Goal: Task Accomplishment & Management: Manage account settings

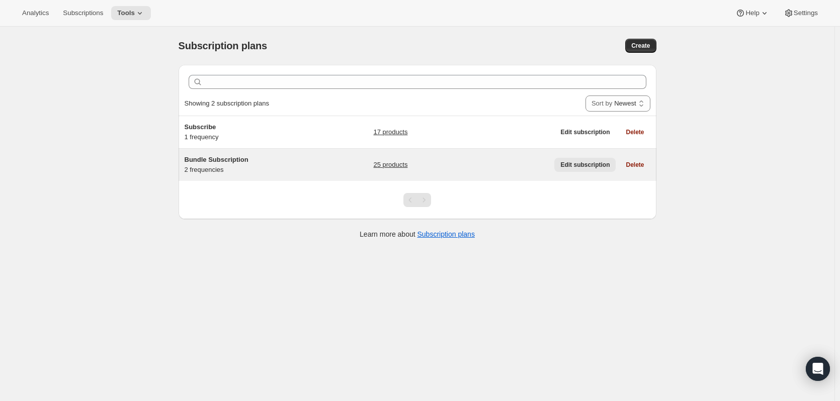
click at [583, 164] on span "Edit subscription" at bounding box center [584, 165] width 49 height 8
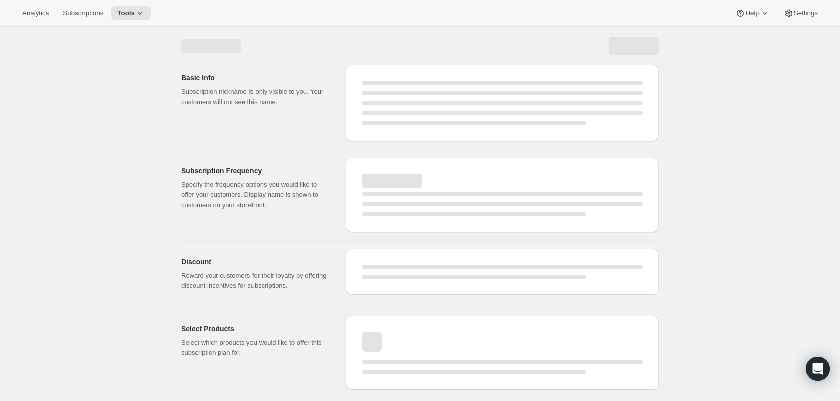
select select "WEEK"
select select "MONTH"
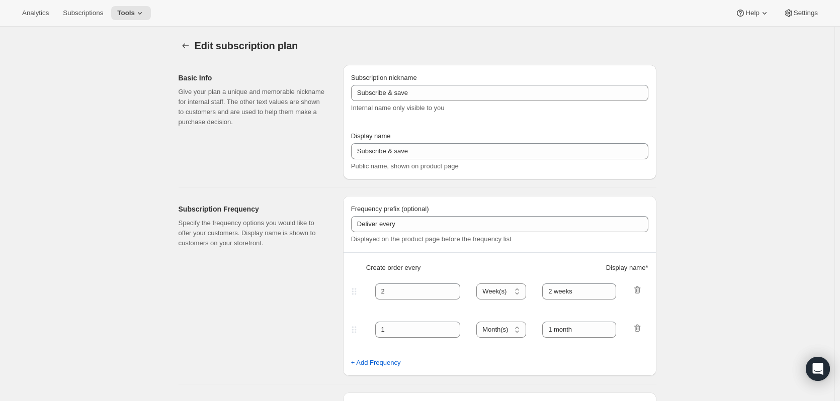
type input "Bundle Subscription"
type input "1"
select select "MONTH"
type input "Monthly"
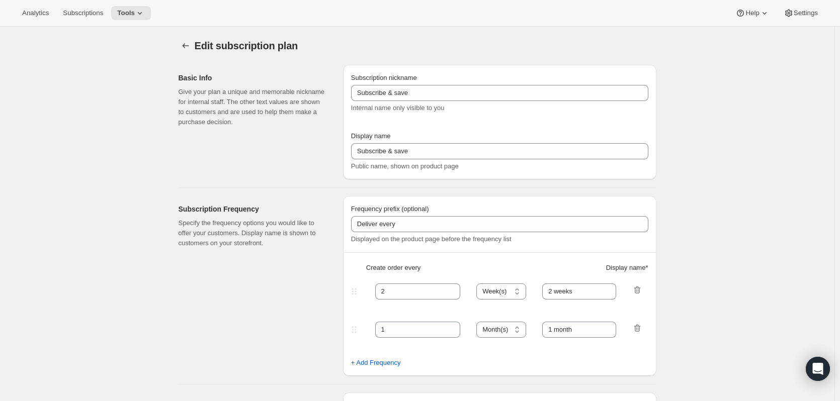
type input "3"
type input "Quarterly"
click at [809, 14] on span "Settings" at bounding box center [805, 13] width 24 height 8
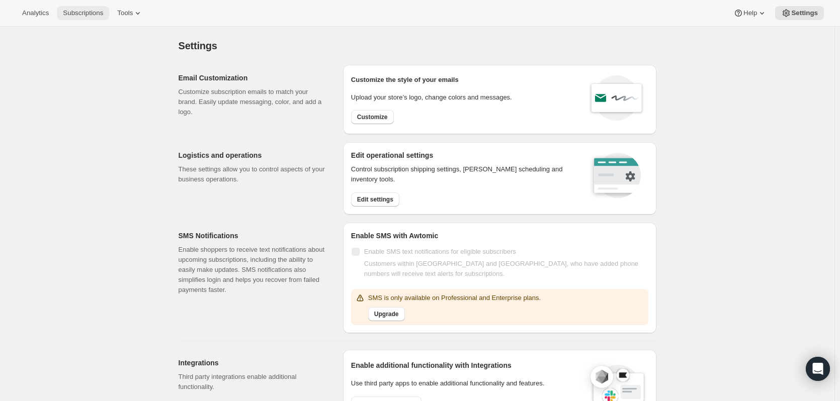
click at [103, 12] on span "Subscriptions" at bounding box center [83, 13] width 40 height 8
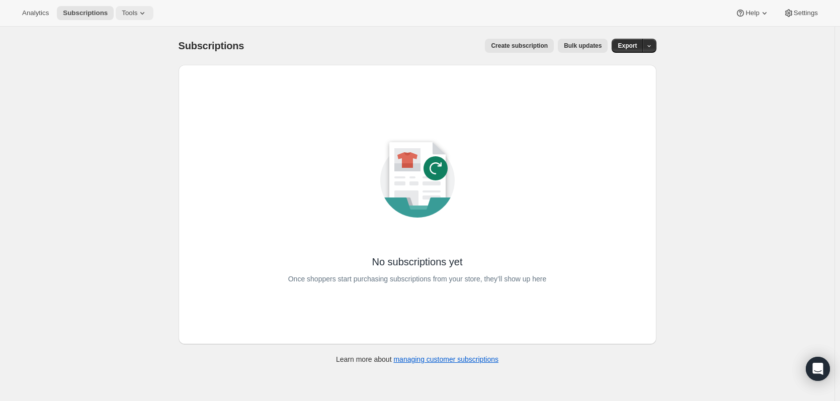
click at [137, 15] on span "Tools" at bounding box center [130, 13] width 16 height 8
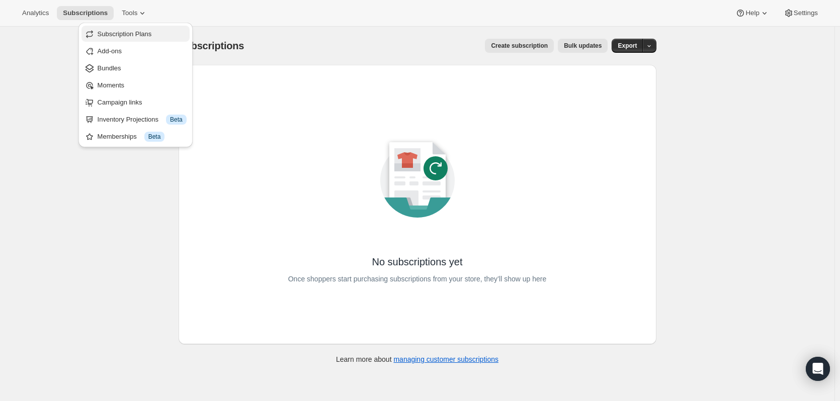
click at [124, 36] on span "Subscription Plans" at bounding box center [125, 34] width 54 height 8
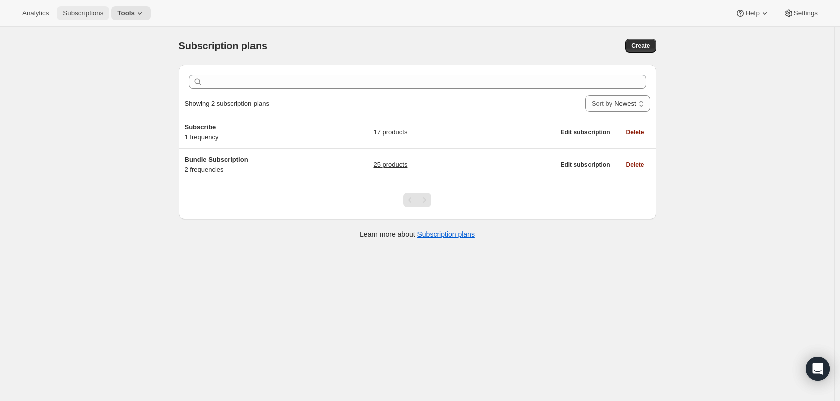
click at [91, 10] on span "Subscriptions" at bounding box center [83, 13] width 40 height 8
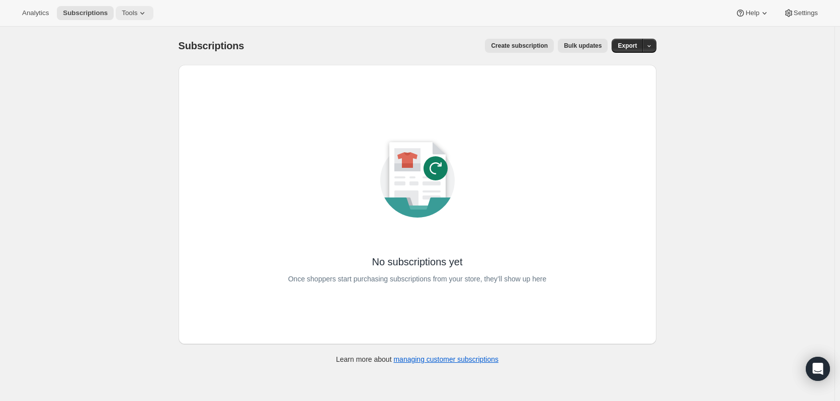
click at [147, 16] on icon at bounding box center [142, 13] width 10 height 10
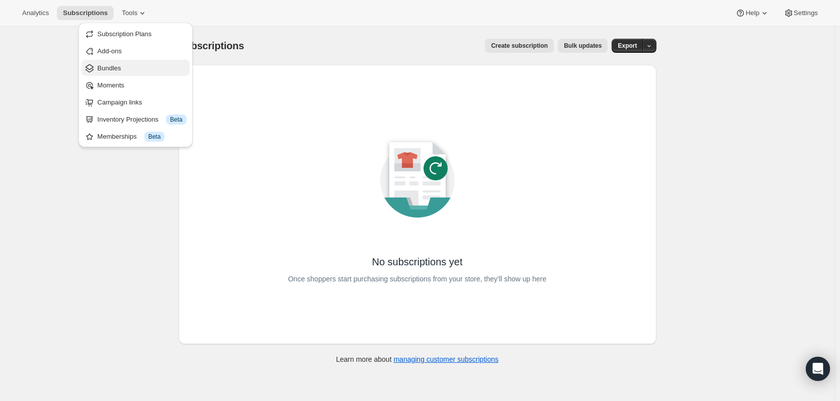
click at [113, 69] on span "Bundles" at bounding box center [110, 68] width 24 height 8
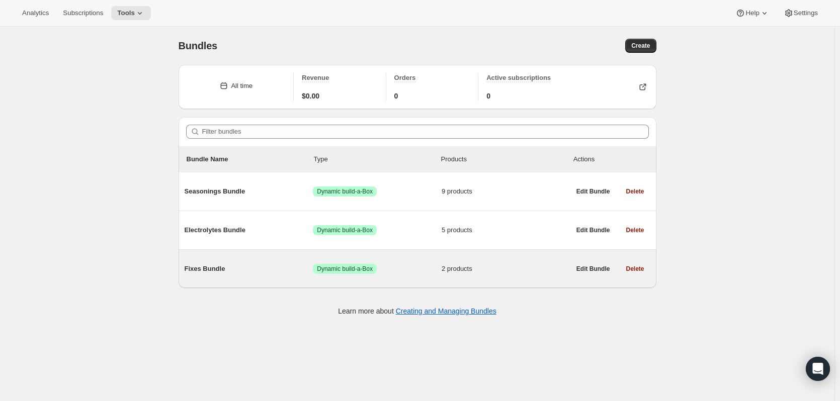
click at [214, 271] on span "Fixes Bundle" at bounding box center [248, 269] width 129 height 10
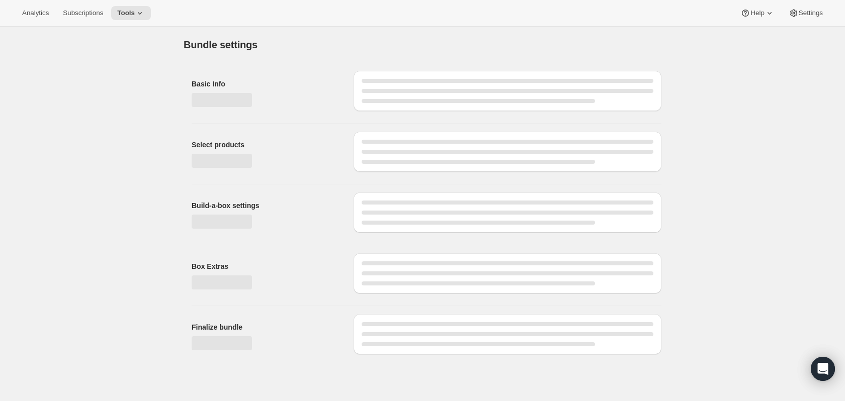
type input "Fixes Bundle"
radio input "true"
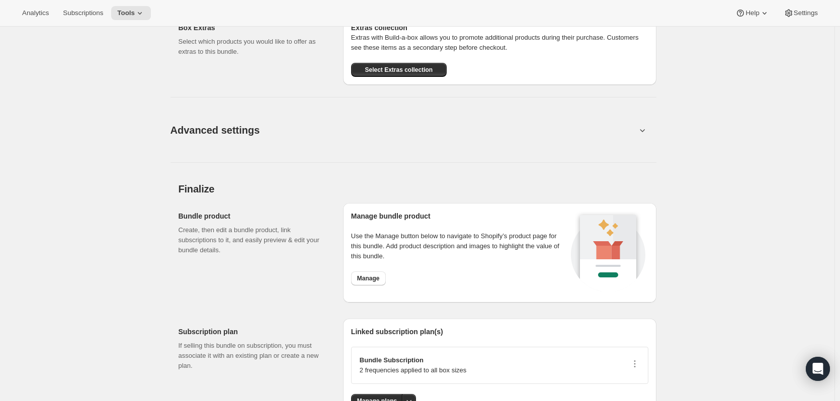
scroll to position [724, 0]
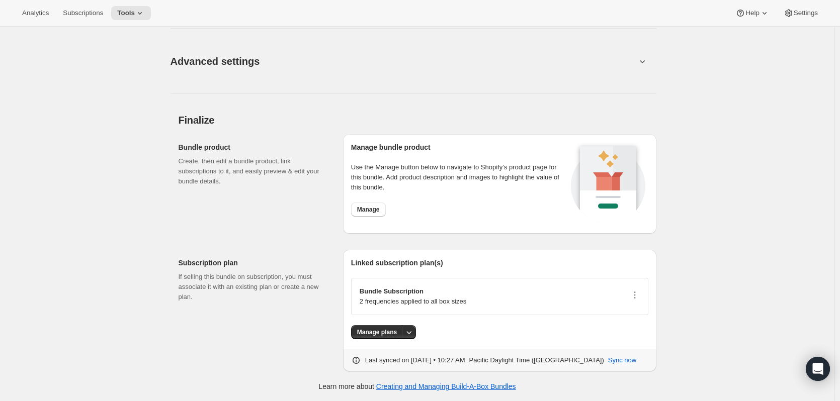
click at [438, 302] on p "2 frequencies applied to all box sizes" at bounding box center [412, 302] width 107 height 10
click at [401, 296] on p "Bundle Subscription" at bounding box center [412, 292] width 107 height 10
click at [635, 295] on icon "button" at bounding box center [634, 295] width 10 height 10
click at [627, 332] on span "Edit plan details" at bounding box center [620, 331] width 46 height 8
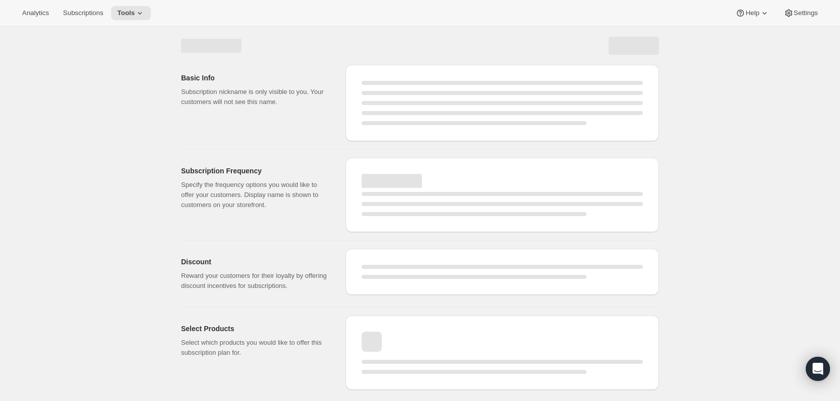
select select "WEEK"
select select "MONTH"
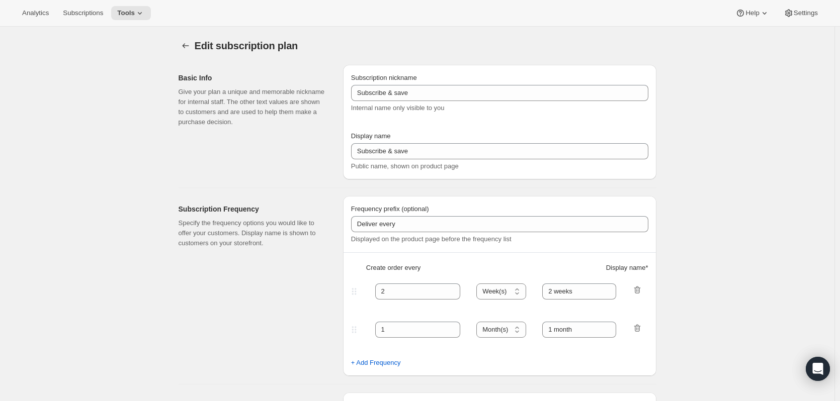
type input "Bundle Subscription"
type input "1"
select select "MONTH"
type input "Monthly"
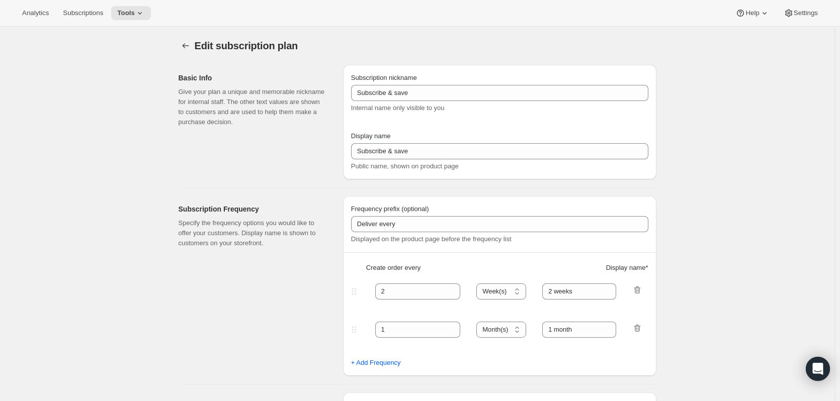
type input "3"
type input "Quarterly"
click at [188, 44] on icon "Subscription plans" at bounding box center [185, 46] width 10 height 10
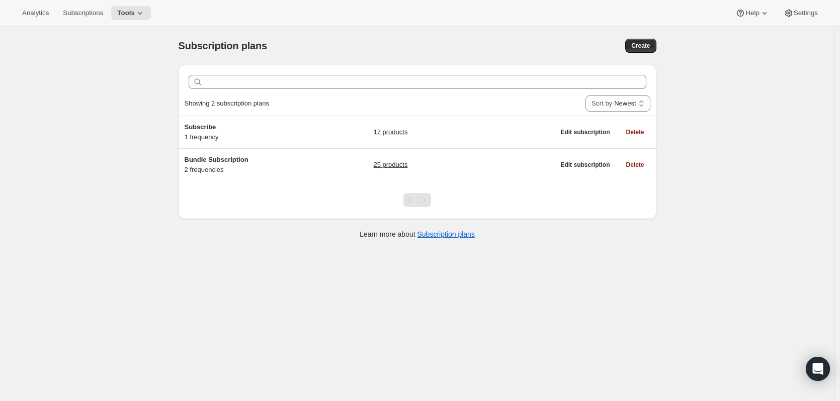
click at [164, 12] on div "Analytics Subscriptions Tools Help Settings" at bounding box center [420, 13] width 840 height 27
click at [145, 12] on icon at bounding box center [140, 13] width 10 height 10
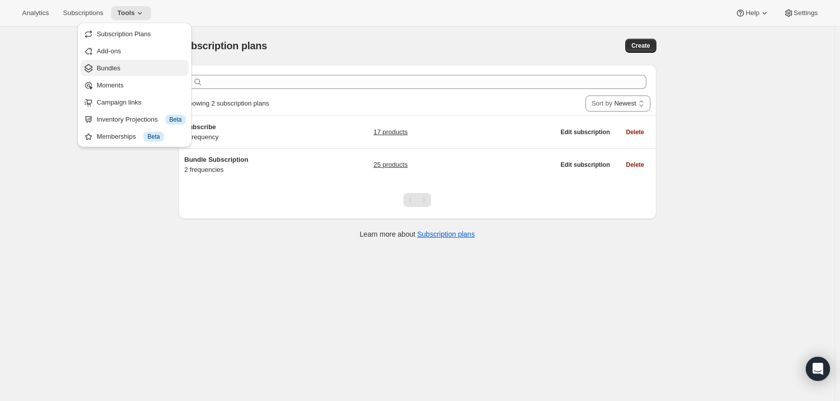
click at [136, 62] on button "Bundles" at bounding box center [134, 68] width 108 height 16
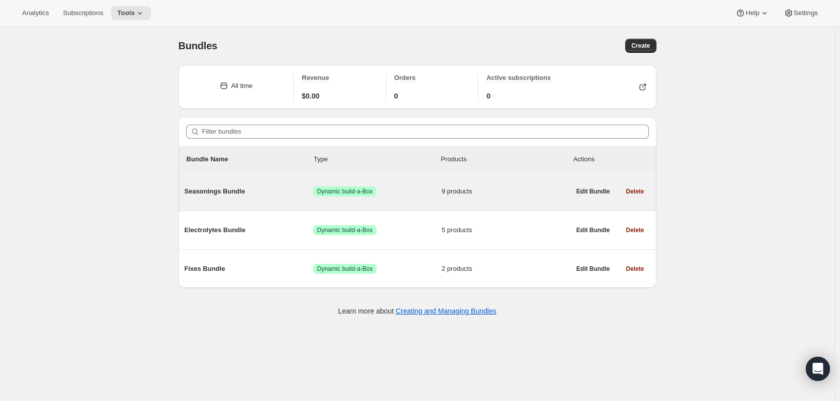
click at [233, 193] on span "Seasonings Bundle" at bounding box center [248, 192] width 129 height 10
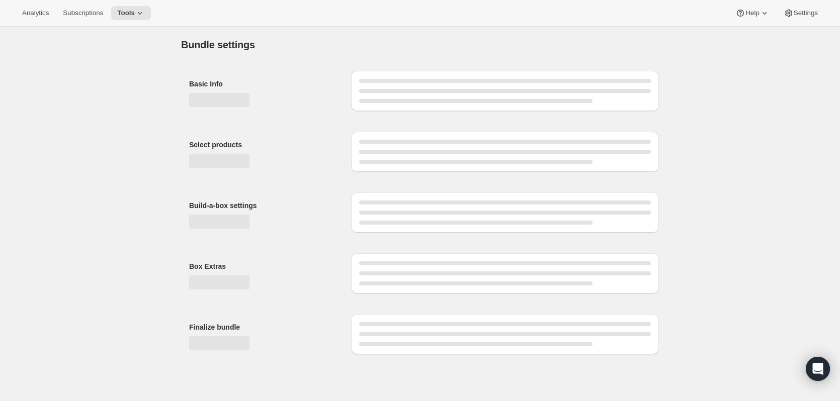
type input "Seasonings Bundle"
radio input "true"
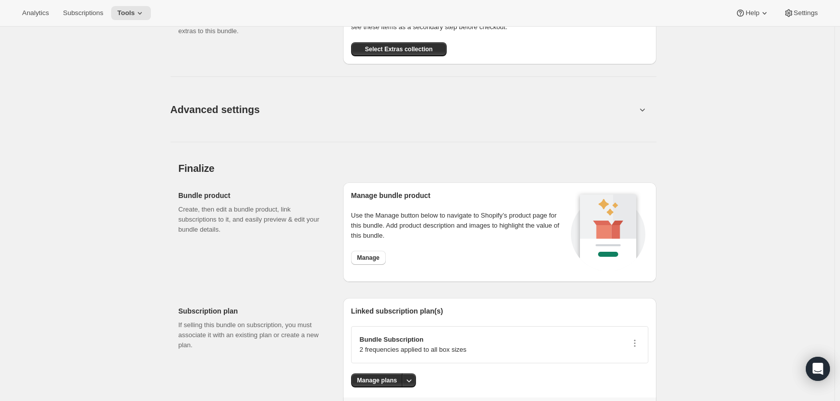
scroll to position [977, 0]
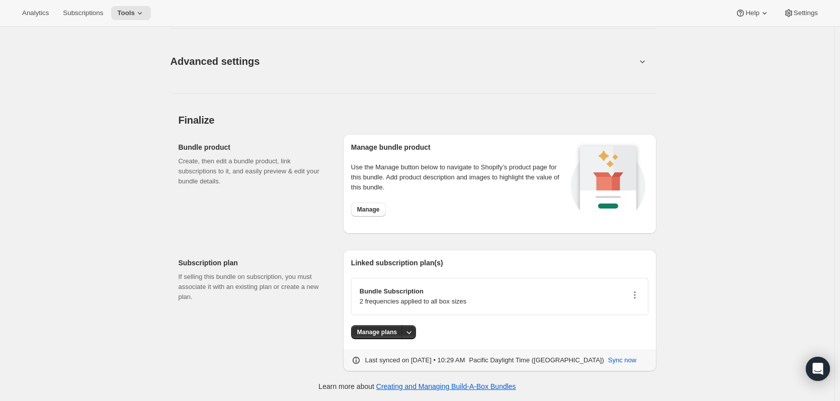
click at [637, 293] on icon "button" at bounding box center [634, 295] width 10 height 10
click at [626, 345] on span "Disconnect" at bounding box center [613, 348] width 32 height 8
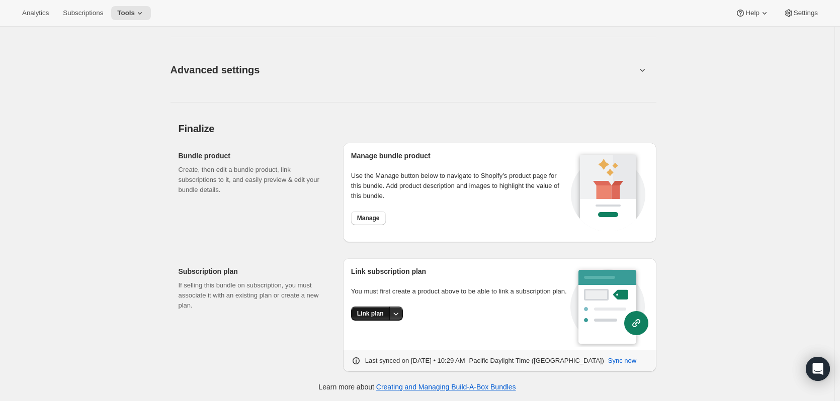
click at [369, 318] on span "Link plan" at bounding box center [370, 314] width 27 height 8
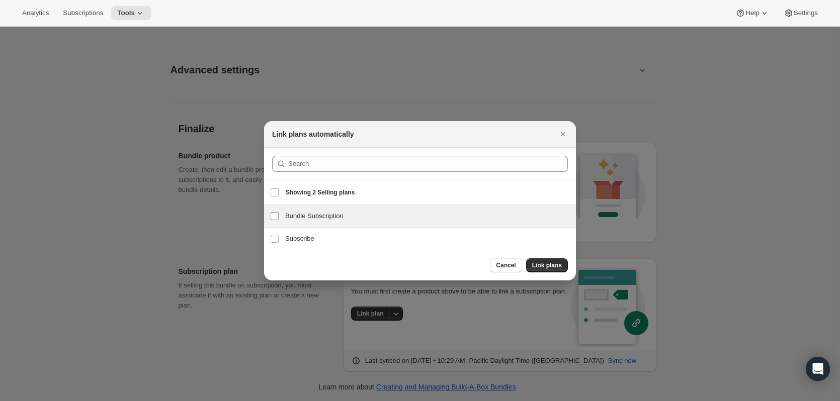
click at [279, 216] on label "Bundle Subscription" at bounding box center [274, 216] width 21 height 22
click at [279, 216] on input "Bundle Subscription" at bounding box center [274, 216] width 8 height 8
checkbox input "true"
click at [558, 265] on span "Link plans" at bounding box center [547, 265] width 30 height 8
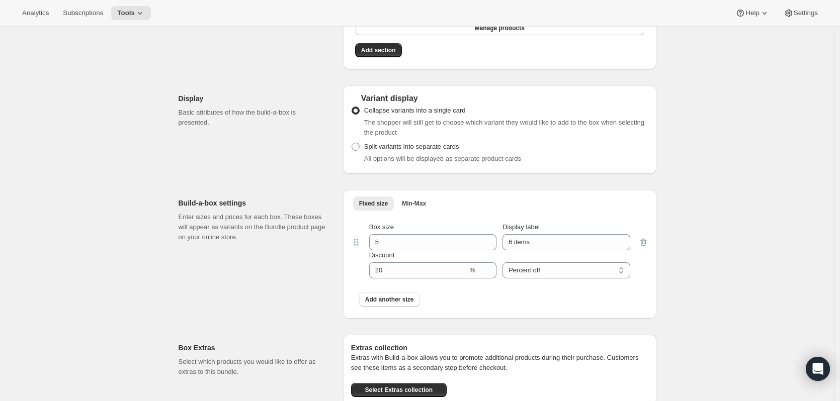
scroll to position [654, 0]
